Goal: Information Seeking & Learning: Learn about a topic

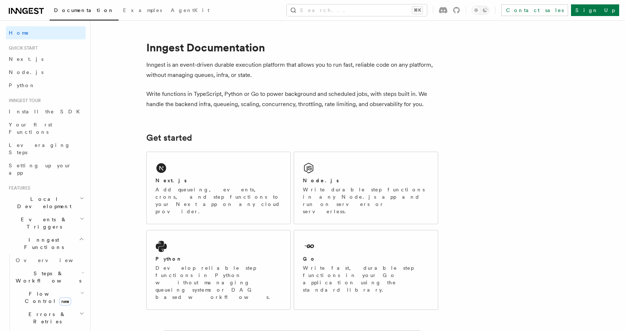
scroll to position [113, 0]
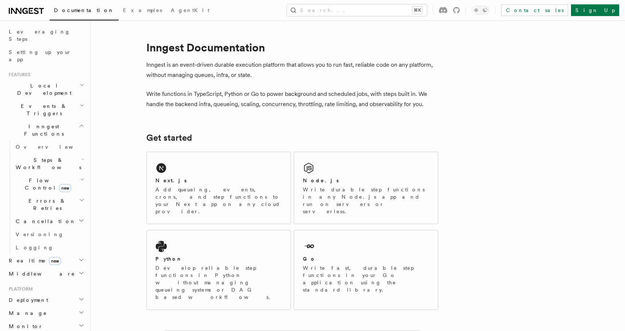
click at [50, 82] on span "Local Development" at bounding box center [43, 89] width 74 height 15
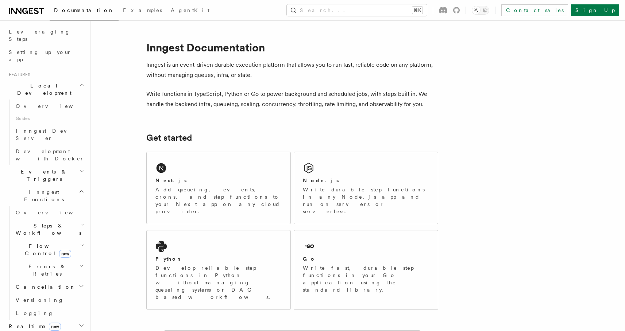
click at [50, 82] on span "Local Development" at bounding box center [43, 89] width 74 height 15
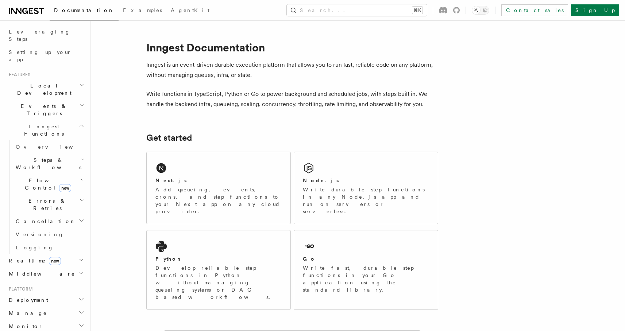
click at [52, 100] on h2 "Events & Triggers" at bounding box center [46, 110] width 80 height 20
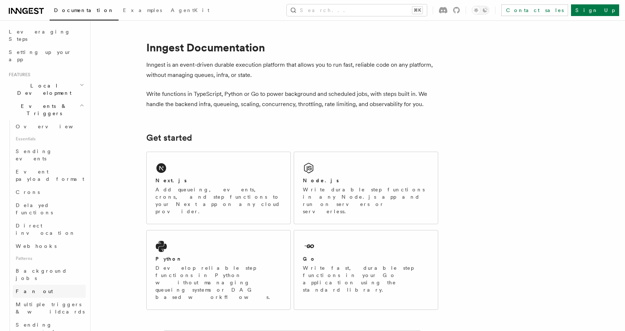
click at [51, 285] on link "Fan out" at bounding box center [49, 291] width 73 height 13
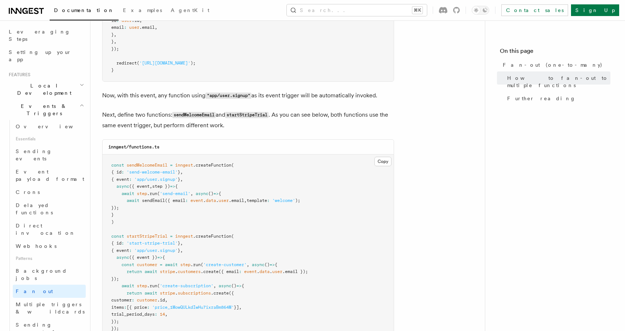
scroll to position [695, 0]
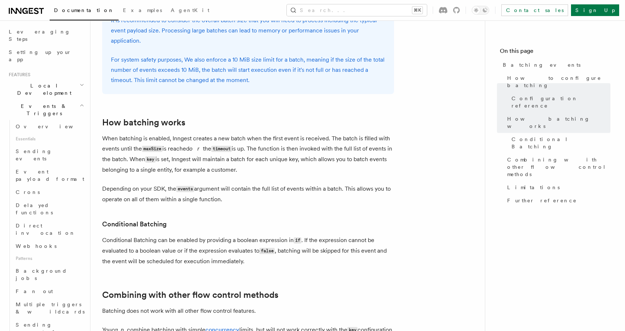
scroll to position [537, 0]
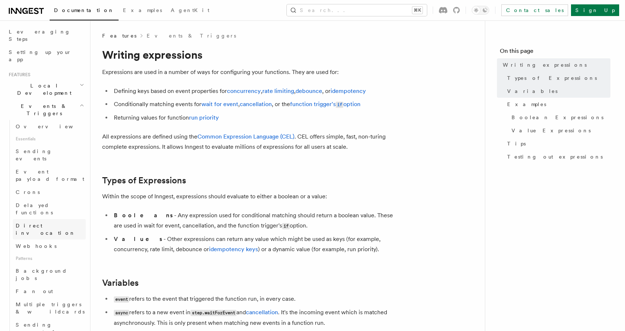
click at [59, 219] on link "Direct invocation" at bounding box center [49, 229] width 73 height 20
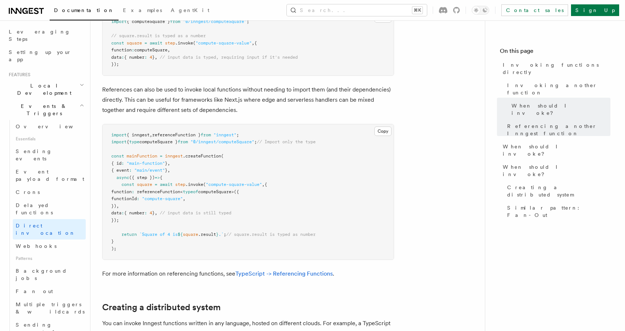
scroll to position [725, 0]
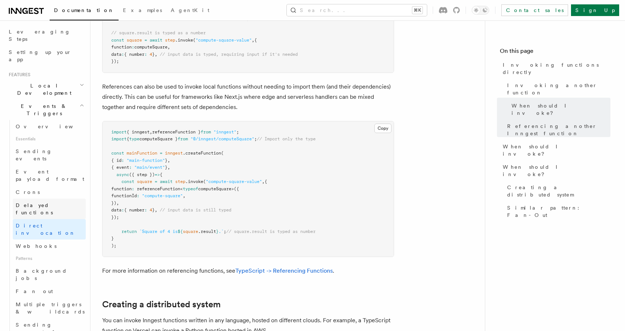
click at [51, 202] on span "Delayed functions" at bounding box center [34, 208] width 37 height 13
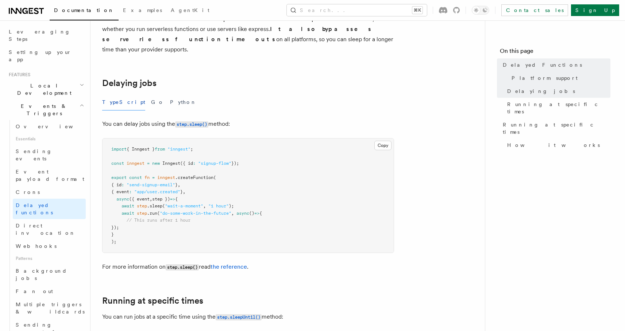
scroll to position [283, 0]
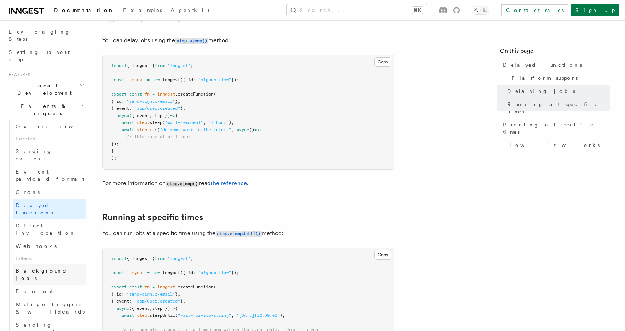
click at [54, 264] on link "Background jobs" at bounding box center [49, 274] width 73 height 20
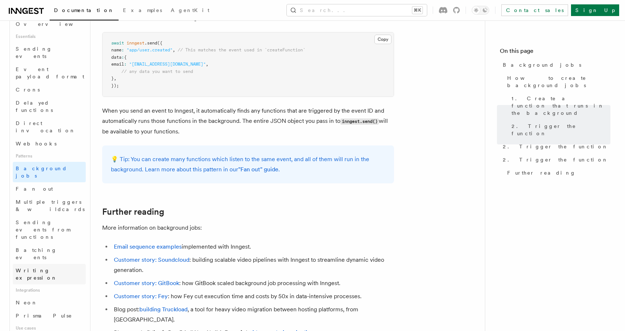
scroll to position [220, 0]
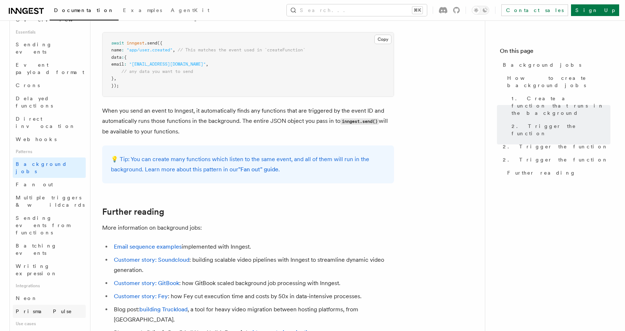
click at [52, 305] on link "Prisma Pulse" at bounding box center [49, 311] width 73 height 13
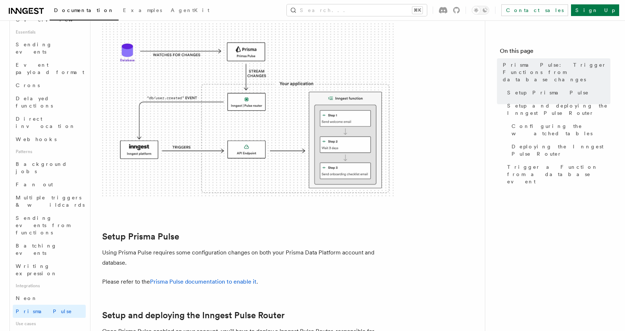
scroll to position [122, 0]
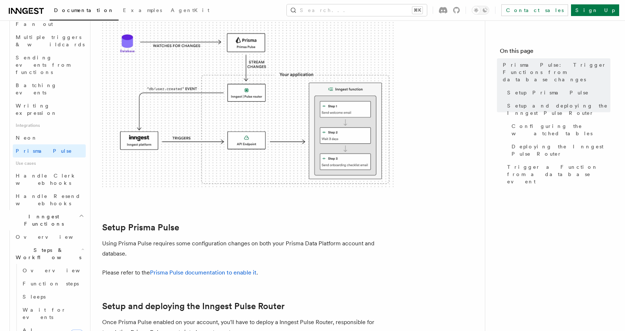
scroll to position [385, 0]
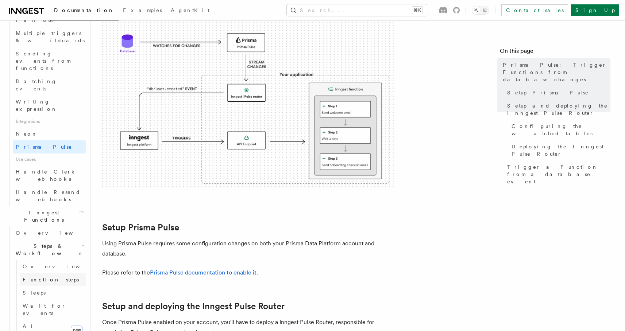
click at [46, 273] on link "Function steps" at bounding box center [53, 279] width 66 height 13
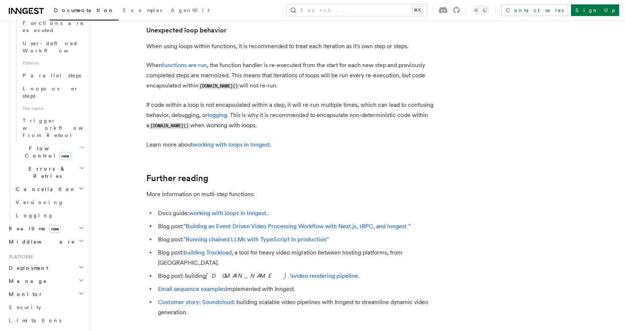
scroll to position [2354, 0]
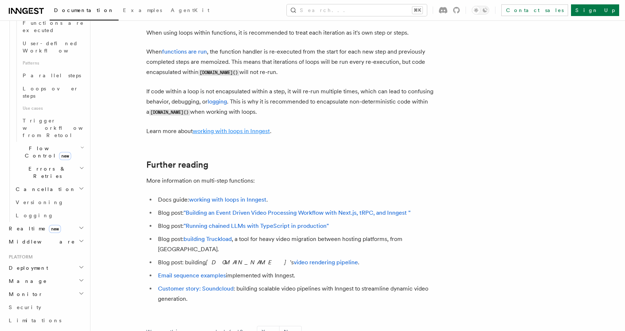
click at [239, 134] on link "working with loops in Inngest" at bounding box center [231, 131] width 77 height 7
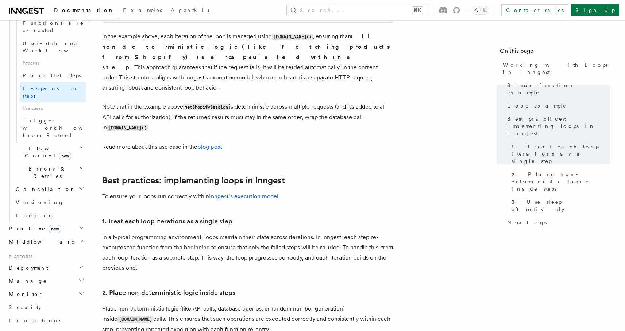
scroll to position [996, 0]
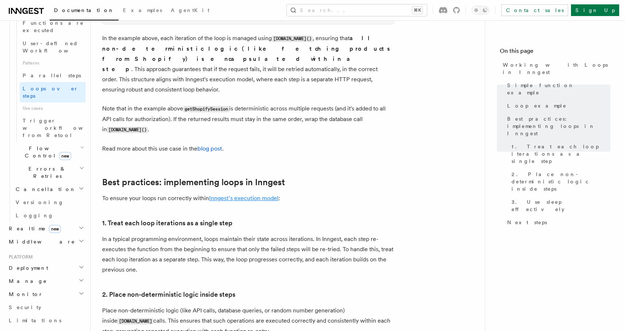
click at [242, 195] on link "Inngest's execution model" at bounding box center [243, 198] width 69 height 7
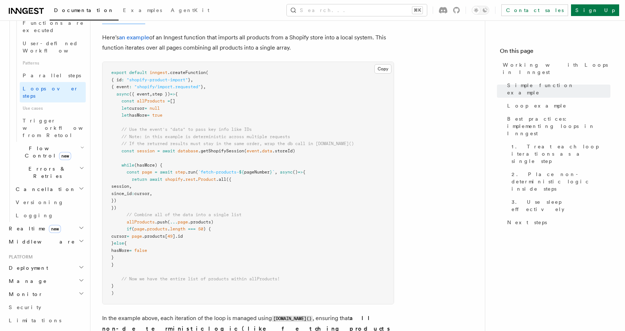
scroll to position [728, 0]
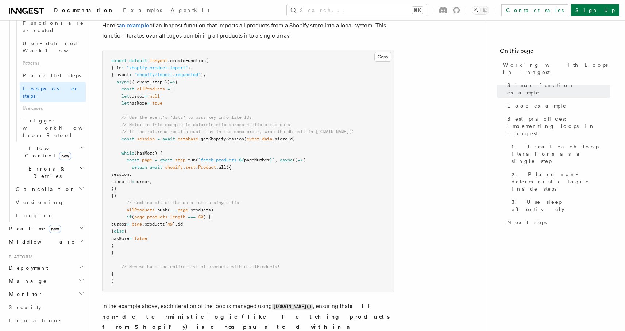
click at [449, 118] on article "Features Inngest Functions Steps & Workflows Working with Loops in Inngest In I…" at bounding box center [287, 95] width 371 height 1582
